Goal: Task Accomplishment & Management: Manage account settings

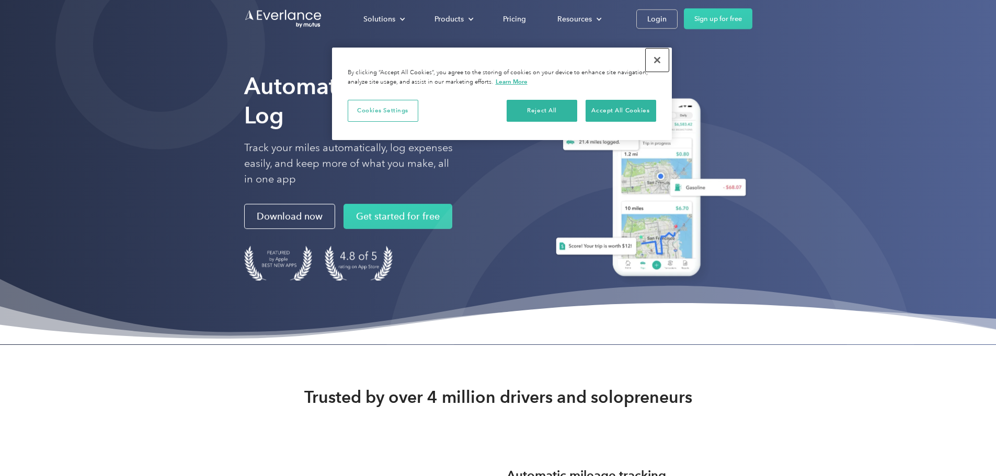
click at [659, 60] on button "Close" at bounding box center [657, 60] width 23 height 23
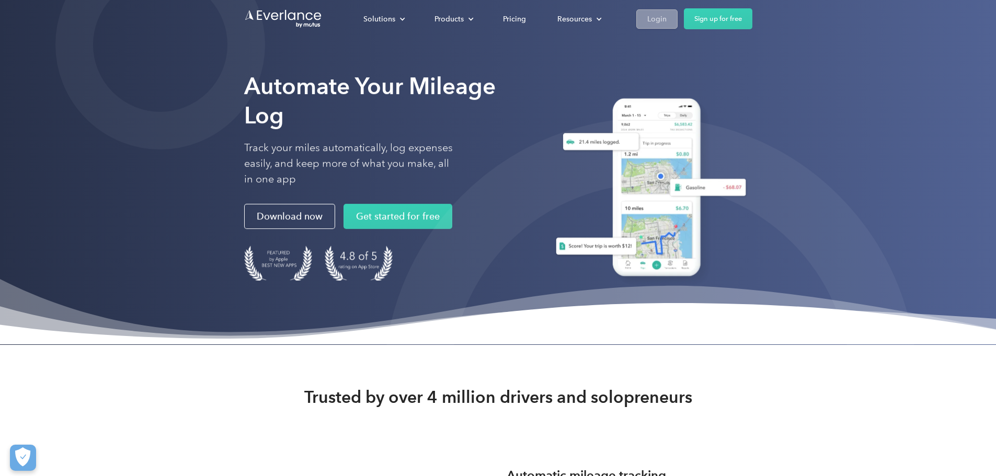
click at [667, 20] on div "Login" at bounding box center [656, 19] width 19 height 13
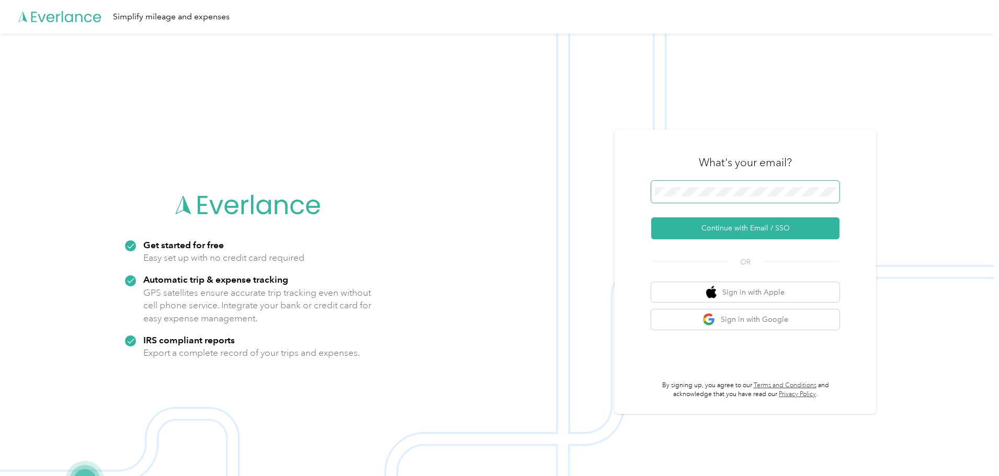
click at [690, 198] on span at bounding box center [745, 192] width 188 height 22
click at [699, 226] on button "Continue with Email / SSO" at bounding box center [745, 229] width 188 height 22
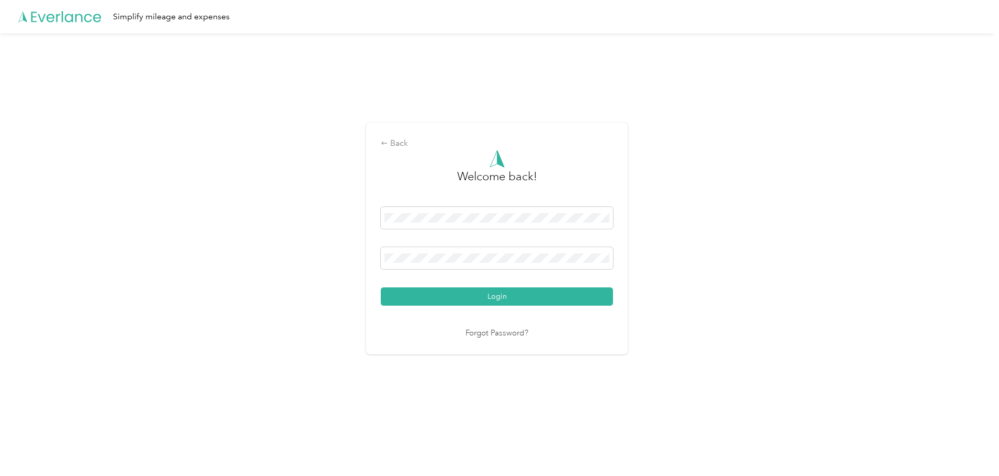
click at [240, 328] on div "Back Welcome back! Login Forgot Password?" at bounding box center [496, 242] width 993 height 419
click at [516, 303] on button "Login" at bounding box center [497, 297] width 232 height 18
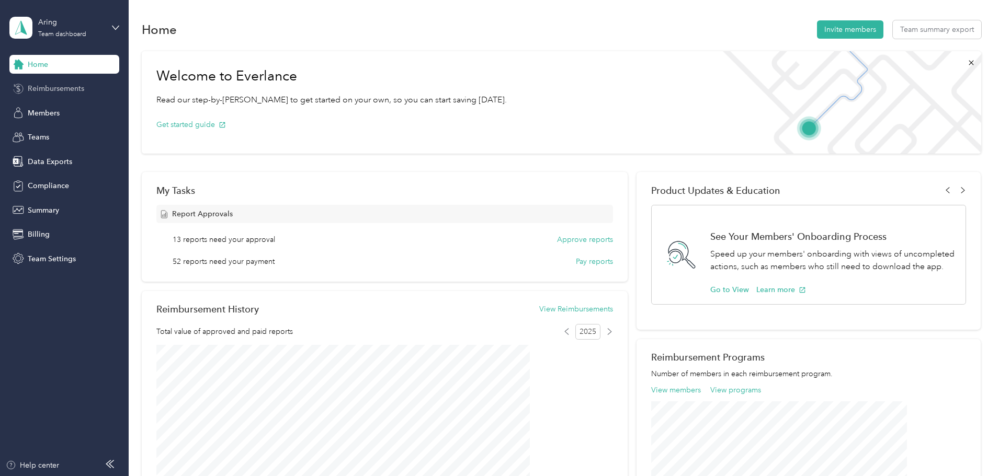
click at [55, 93] on span "Reimbursements" at bounding box center [56, 88] width 56 height 11
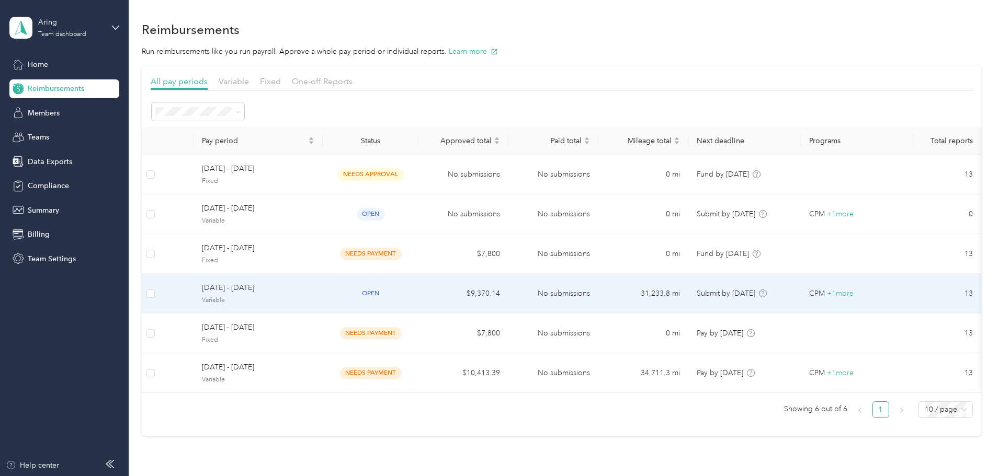
click at [314, 293] on span "August 1 - 31, 2025" at bounding box center [258, 288] width 112 height 12
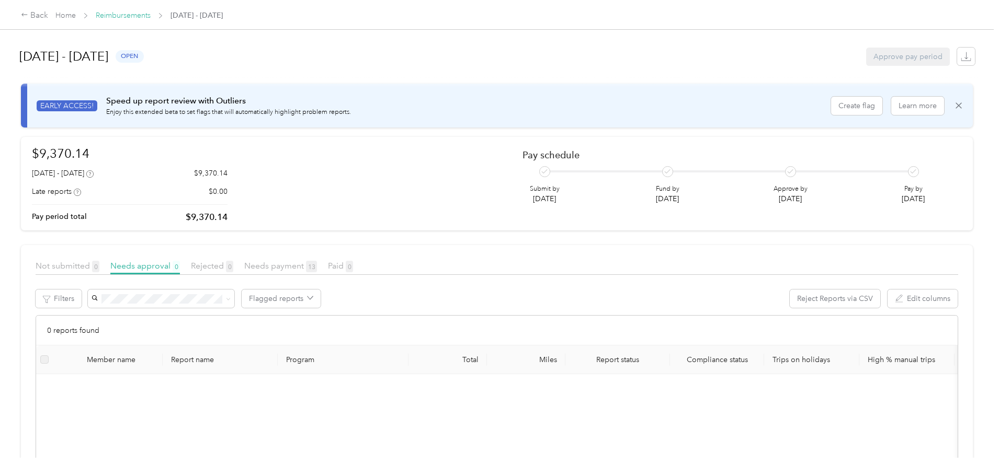
click at [151, 14] on link "Reimbursements" at bounding box center [123, 15] width 55 height 9
